Goal: Transaction & Acquisition: Book appointment/travel/reservation

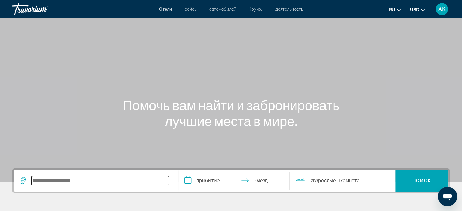
click at [53, 183] on input "Search hotel destination" at bounding box center [100, 180] width 137 height 9
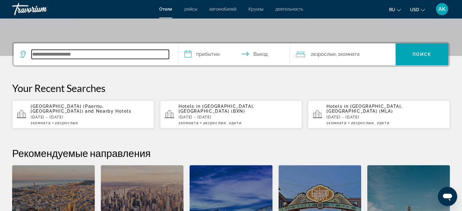
scroll to position [148, 0]
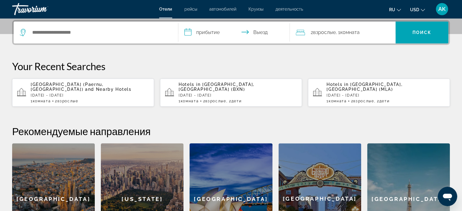
click at [98, 84] on span "[GEOGRAPHIC_DATA] (Paernu, [GEOGRAPHIC_DATA])" at bounding box center [67, 87] width 73 height 10
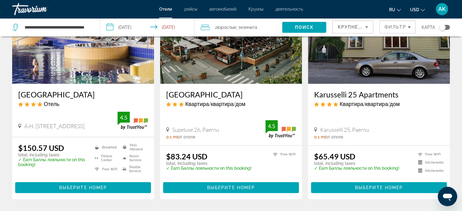
scroll to position [91, 0]
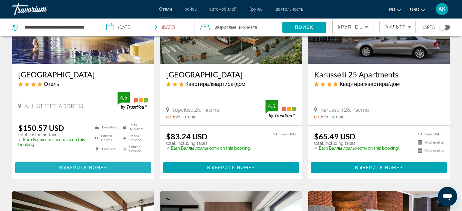
click at [86, 161] on span "Main content" at bounding box center [83, 167] width 136 height 15
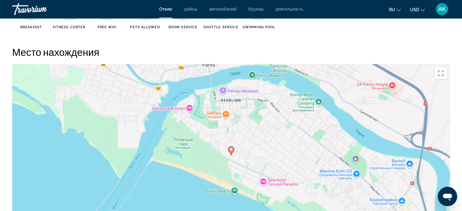
scroll to position [730, 0]
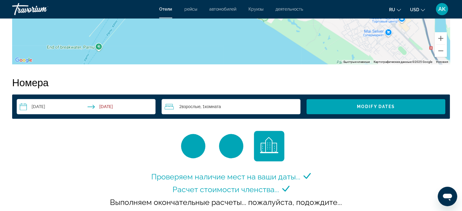
click at [261, 109] on div "2 Взрослый Взрослые , 1 Комната номера" at bounding box center [233, 106] width 136 height 7
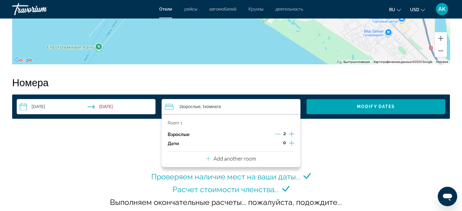
click at [242, 158] on p "Add another room" at bounding box center [235, 158] width 43 height 7
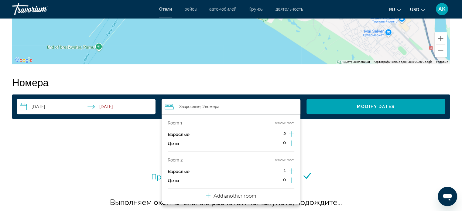
click at [292, 171] on icon "Increment adults" at bounding box center [291, 170] width 5 height 5
click at [335, 145] on div "Проверяем наличие мест на ваши даты... Расчет стоимости членства..." at bounding box center [232, 174] width 246 height 87
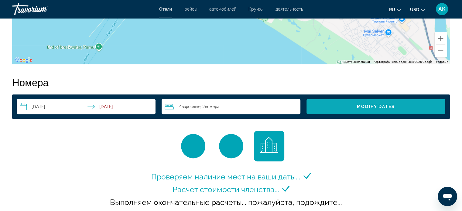
click at [349, 106] on span "Search widget" at bounding box center [376, 106] width 139 height 15
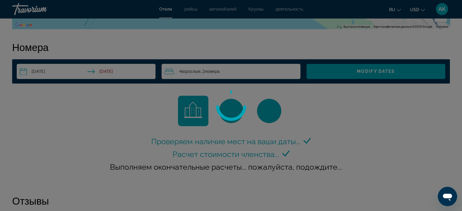
scroll to position [0, 0]
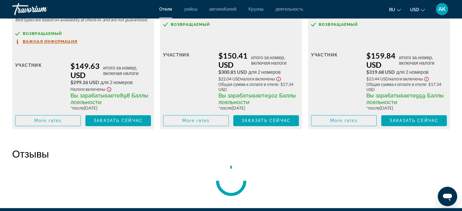
scroll to position [1003, 0]
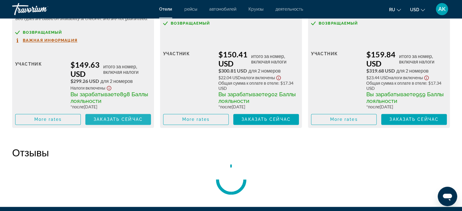
click at [108, 121] on span "Заказать сейчас" at bounding box center [118, 119] width 49 height 5
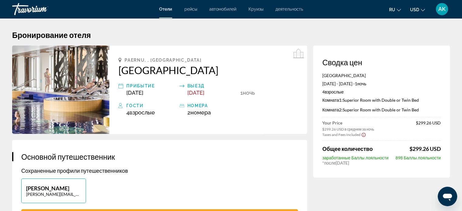
click at [419, 8] on button "USD USD ($) MXN (Mex$) CAD (Can$) GBP (£) EUR (€) AUD (A$) NZD (NZ$) CNY (CN¥)" at bounding box center [417, 9] width 15 height 9
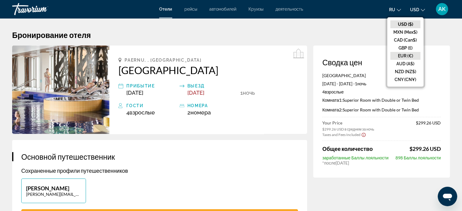
click at [406, 56] on button "EUR (€)" at bounding box center [406, 56] width 30 height 8
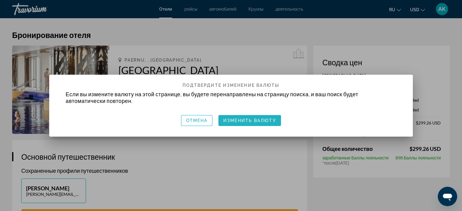
click at [244, 123] on span "button" at bounding box center [250, 120] width 63 height 15
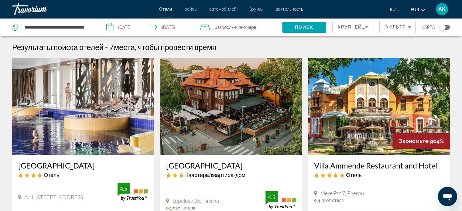
scroll to position [91, 0]
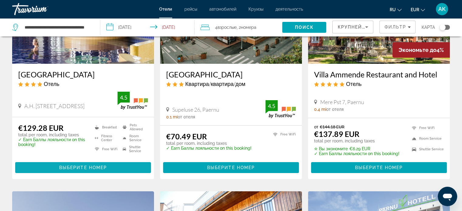
click at [89, 168] on span "Выберите номер" at bounding box center [83, 167] width 48 height 5
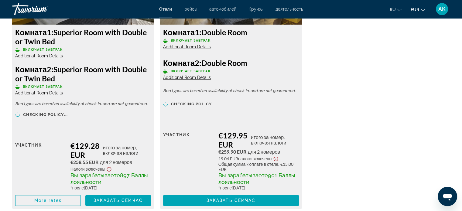
scroll to position [1003, 0]
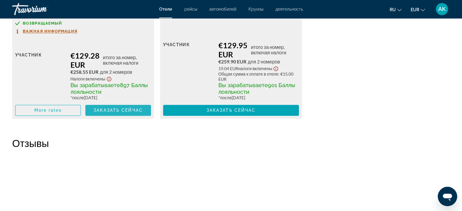
click at [114, 109] on span "Заказать сейчас" at bounding box center [118, 110] width 49 height 5
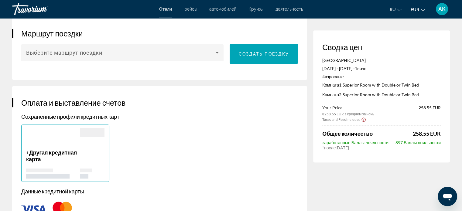
scroll to position [365, 0]
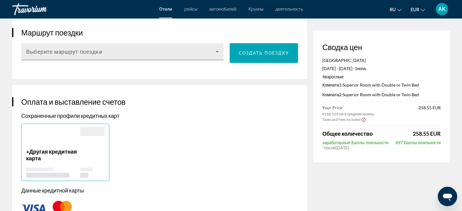
click at [206, 53] on span "Main content" at bounding box center [121, 53] width 190 height 7
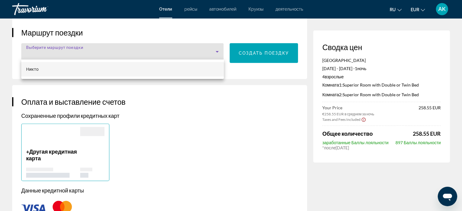
click at [206, 53] on div at bounding box center [231, 105] width 462 height 211
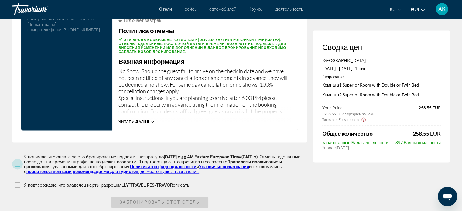
scroll to position [636, 0]
